Goal: Task Accomplishment & Management: Use online tool/utility

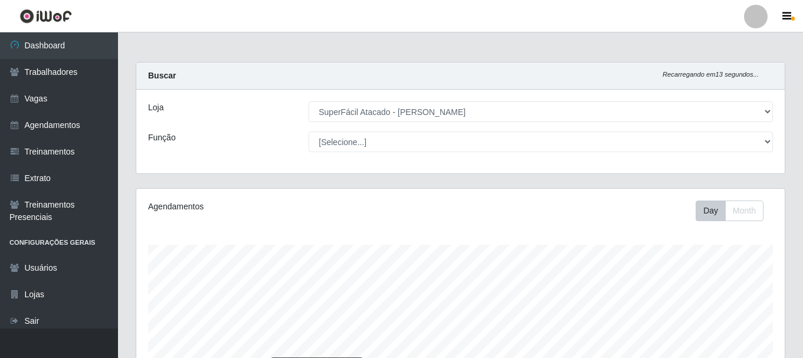
select select "399"
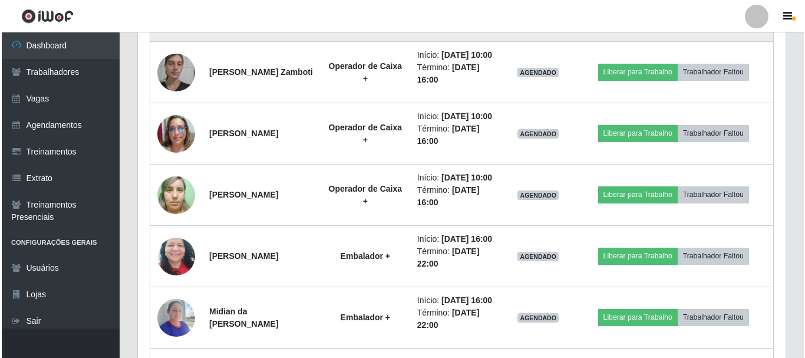
scroll to position [864, 0]
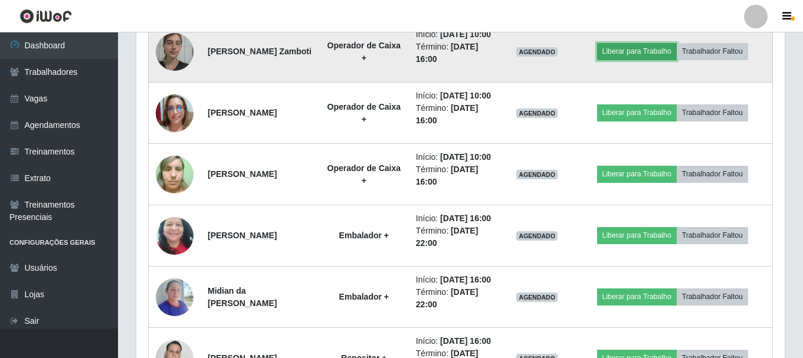
click at [629, 60] on button "Liberar para Trabalho" at bounding box center [637, 51] width 80 height 17
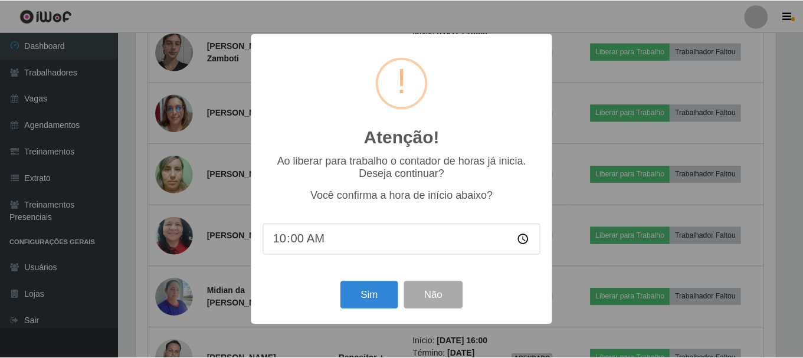
scroll to position [245, 642]
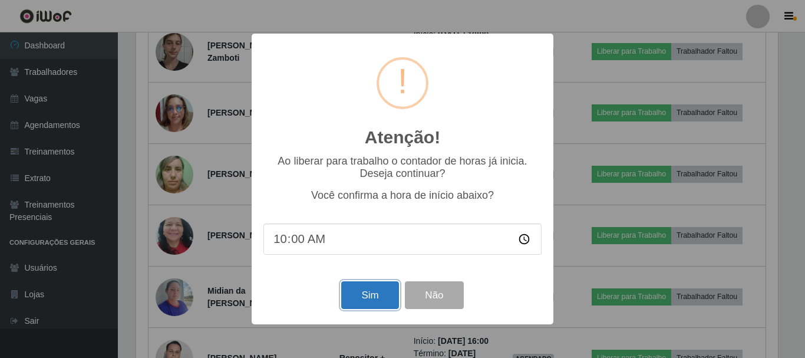
click at [380, 305] on button "Sim" at bounding box center [369, 295] width 57 height 28
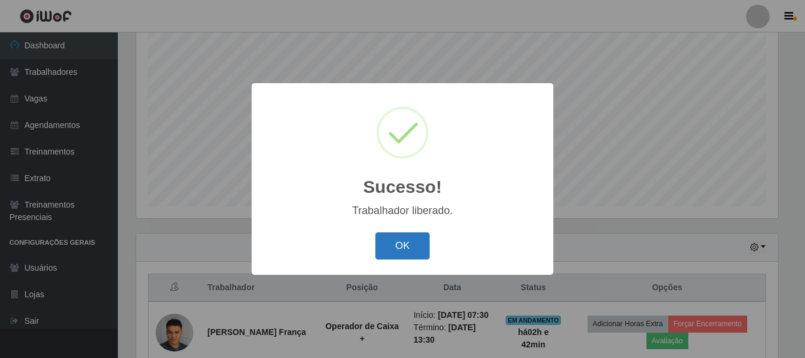
click at [408, 251] on button "OK" at bounding box center [403, 246] width 55 height 28
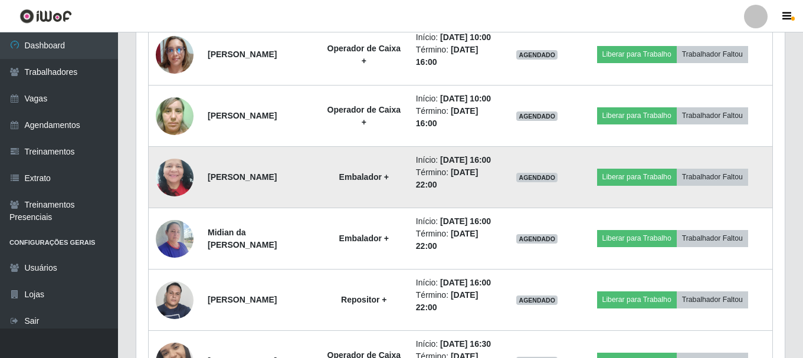
scroll to position [923, 0]
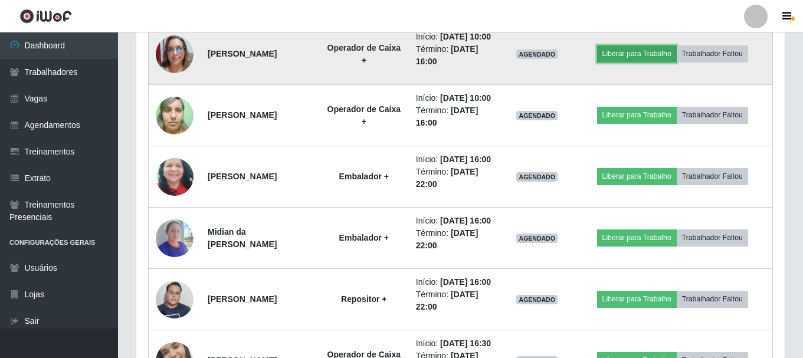
click at [654, 62] on button "Liberar para Trabalho" at bounding box center [637, 53] width 80 height 17
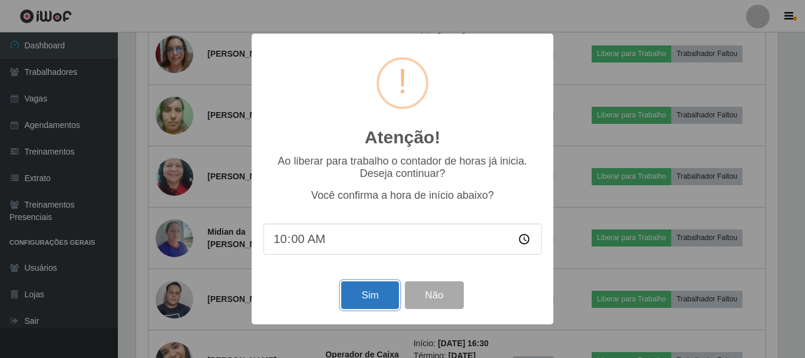
click at [356, 291] on button "Sim" at bounding box center [369, 295] width 57 height 28
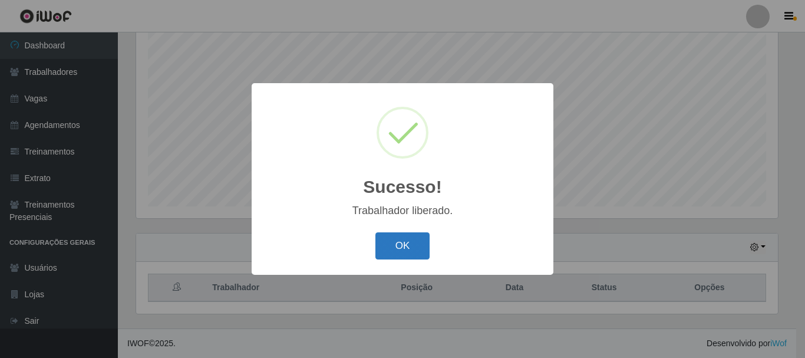
click at [410, 249] on button "OK" at bounding box center [403, 246] width 55 height 28
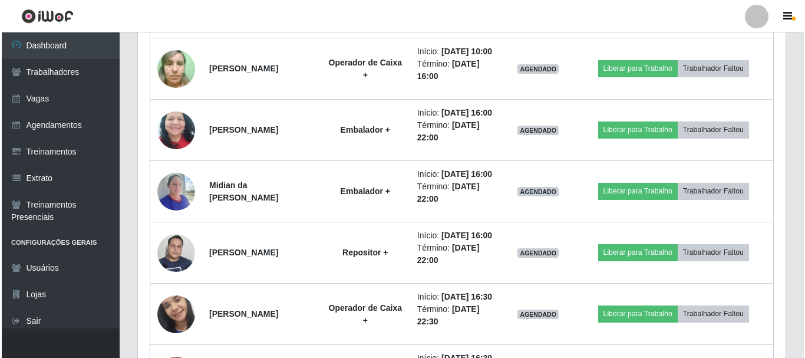
scroll to position [982, 0]
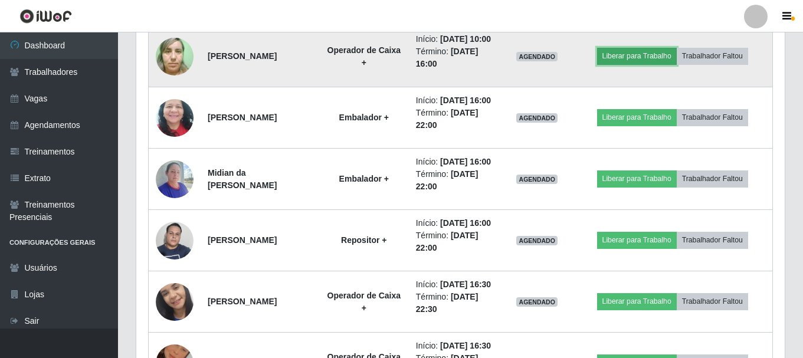
click at [638, 64] on button "Liberar para Trabalho" at bounding box center [637, 56] width 80 height 17
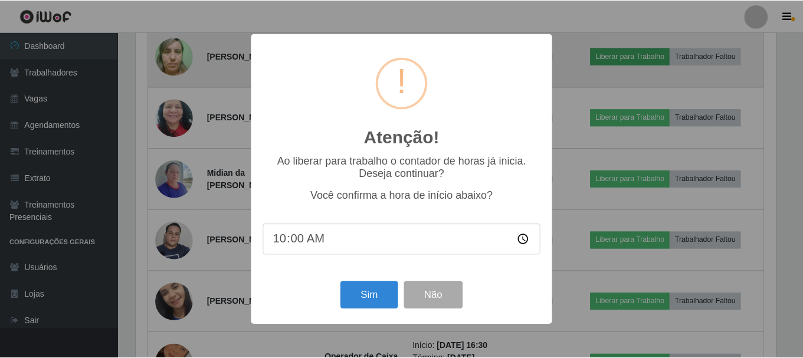
scroll to position [245, 642]
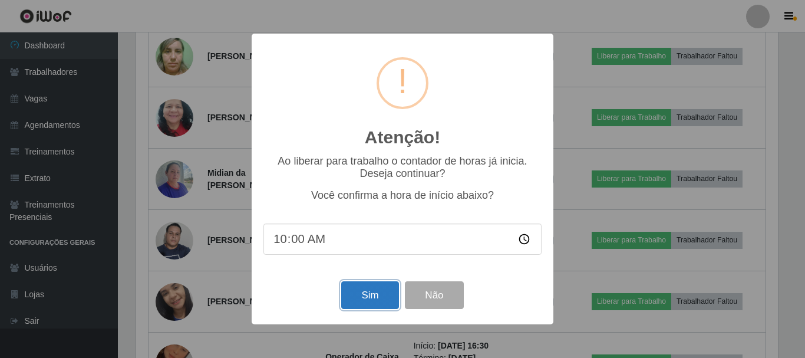
click at [376, 295] on button "Sim" at bounding box center [369, 295] width 57 height 28
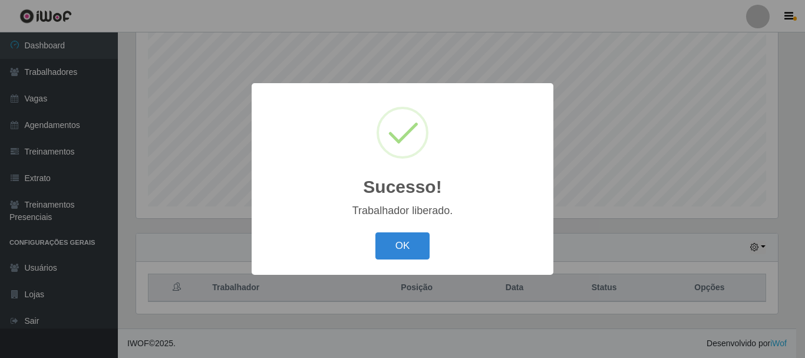
click at [386, 257] on button "OK" at bounding box center [403, 246] width 55 height 28
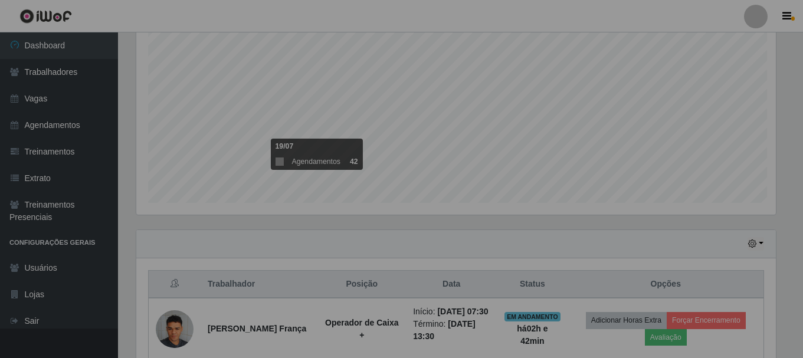
scroll to position [0, 0]
